Goal: Transaction & Acquisition: Obtain resource

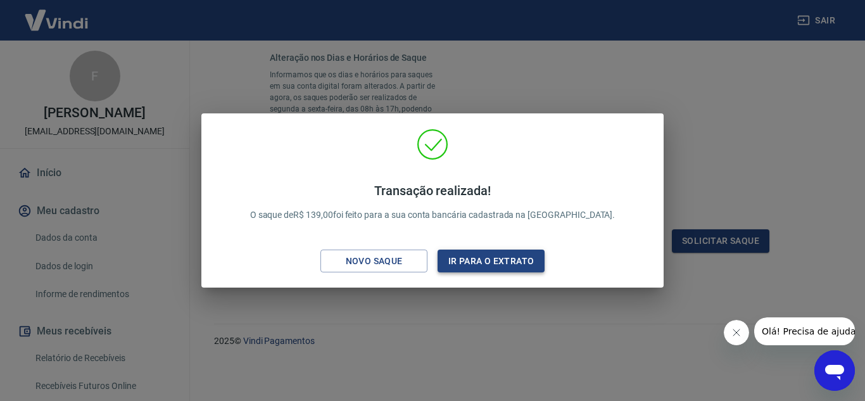
click at [472, 260] on button "Ir para o extrato" at bounding box center [491, 260] width 107 height 23
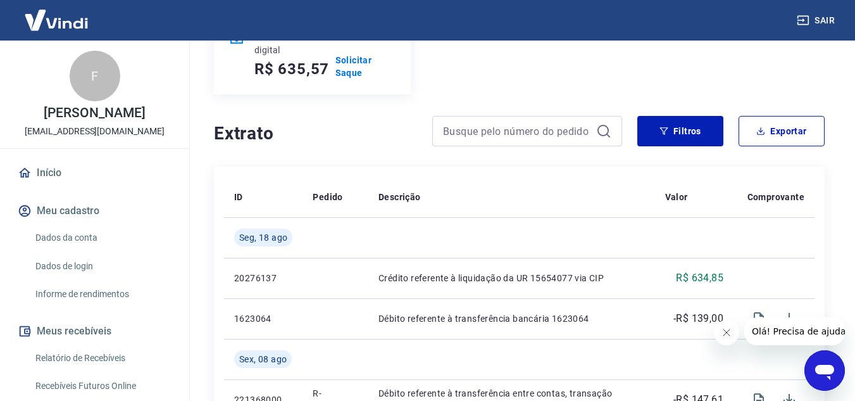
scroll to position [127, 0]
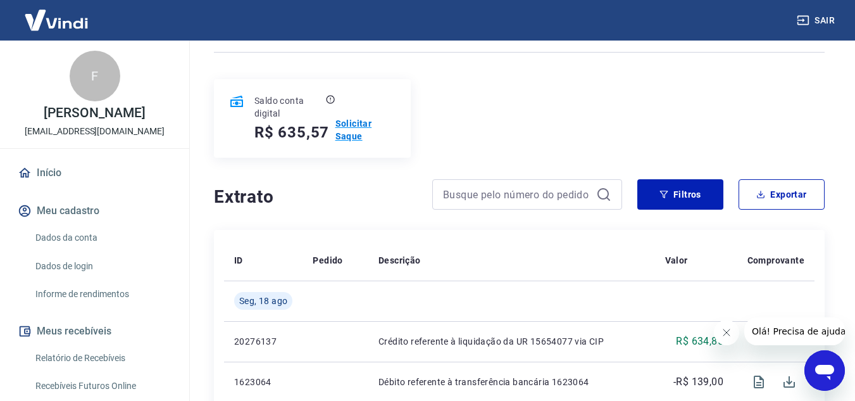
click at [351, 136] on p "Solicitar Saque" at bounding box center [366, 129] width 60 height 25
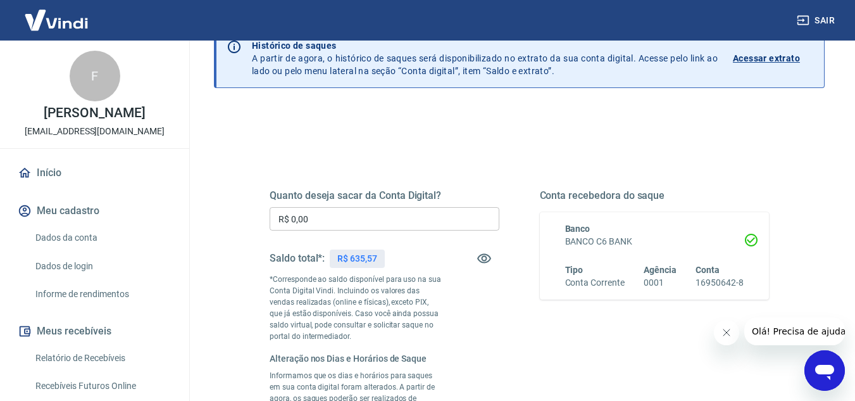
scroll to position [190, 0]
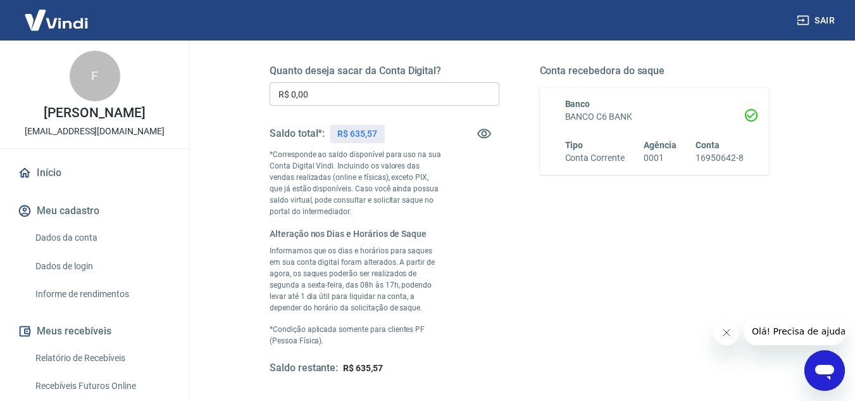
click at [353, 102] on input "R$ 0,00" at bounding box center [385, 93] width 230 height 23
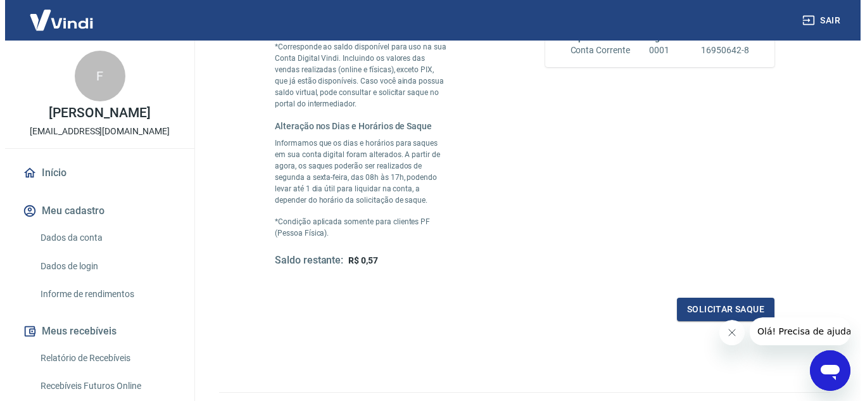
scroll to position [366, 0]
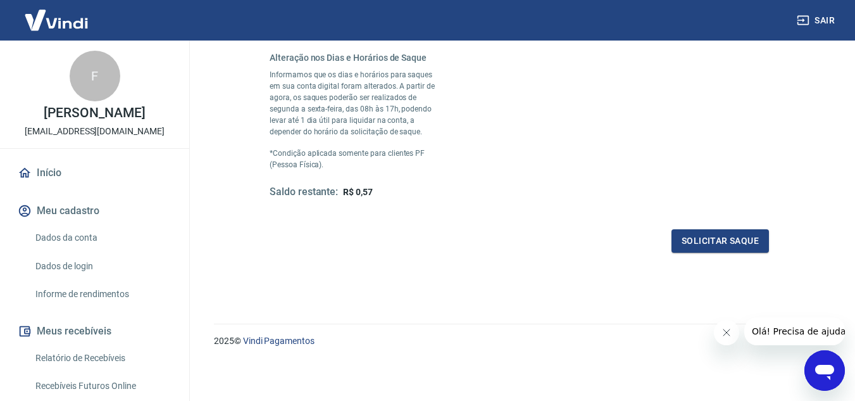
type input "R$ 635,00"
click at [742, 227] on div "Quanto deseja sacar da Conta Digital? R$ 635,00 ​ Saldo total*: R$ 635,57 *Corr…" at bounding box center [520, 55] width 500 height 394
click at [736, 237] on button "Solicitar saque" at bounding box center [721, 240] width 98 height 23
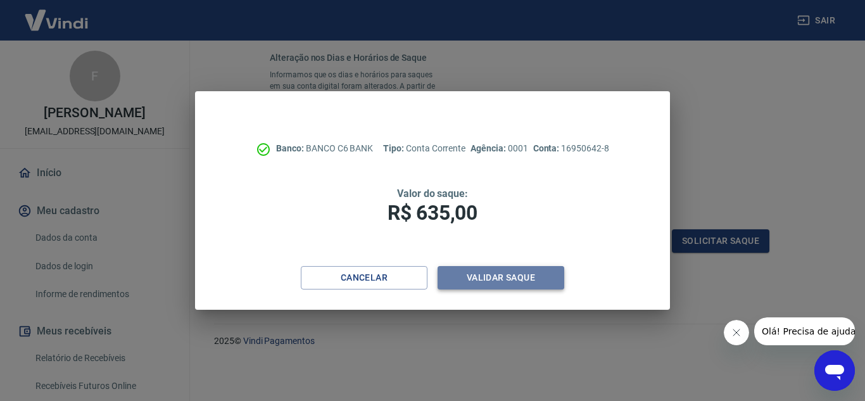
click at [546, 274] on button "Validar saque" at bounding box center [501, 277] width 127 height 23
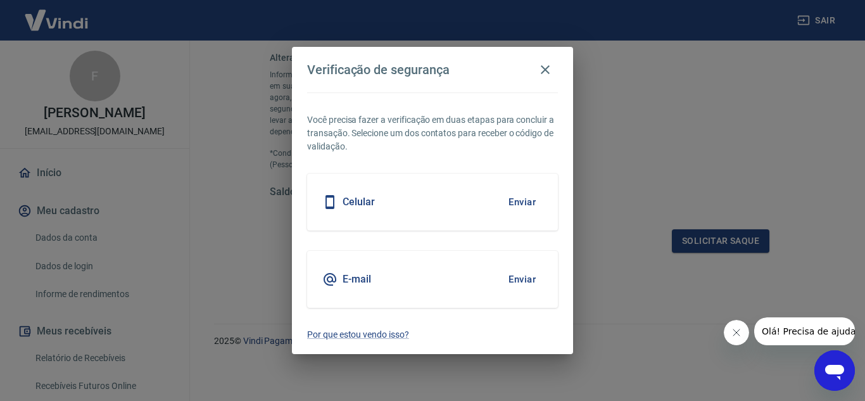
click at [419, 210] on div "Celular Enviar" at bounding box center [432, 201] width 251 height 57
click at [520, 201] on button "Enviar" at bounding box center [521, 202] width 41 height 27
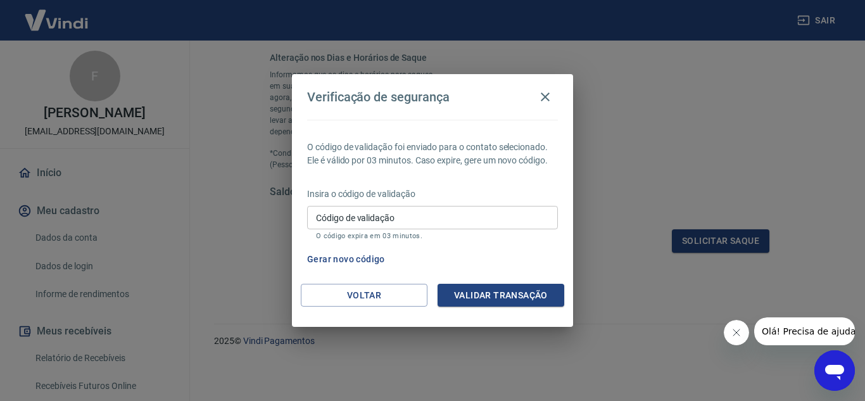
click at [456, 213] on input "Código de validação" at bounding box center [432, 217] width 251 height 23
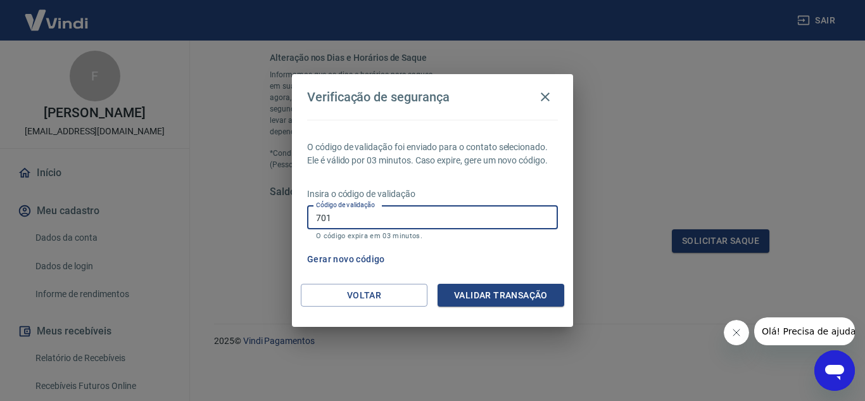
click at [456, 213] on input "701" at bounding box center [432, 217] width 251 height 23
type input "676915"
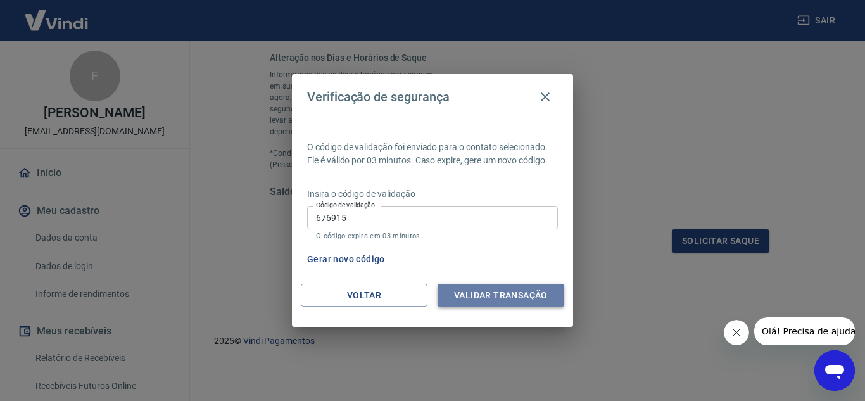
click at [524, 301] on button "Validar transação" at bounding box center [501, 295] width 127 height 23
